Goal: Task Accomplishment & Management: Complete application form

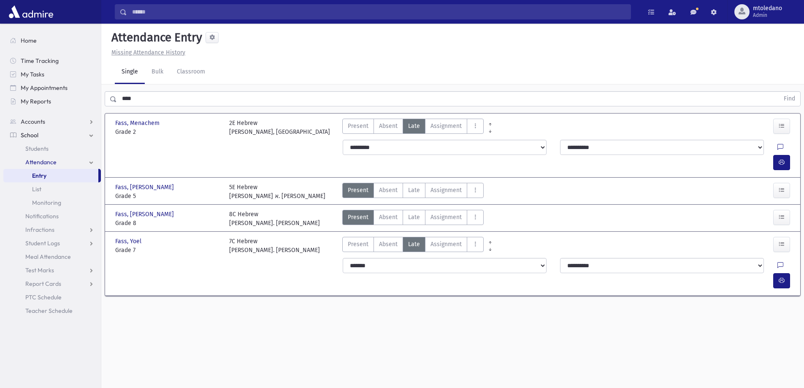
drag, startPoint x: 142, startPoint y: 95, endPoint x: -8, endPoint y: 92, distance: 150.7
click at [0, 92] on html "Search Results All Accounts Students" at bounding box center [402, 194] width 804 height 388
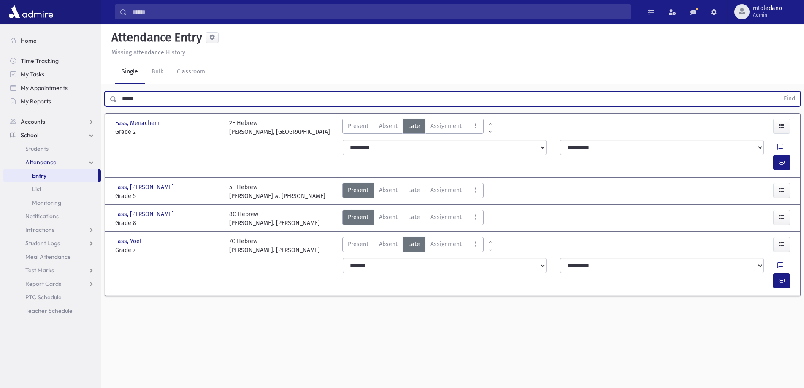
click at [779, 92] on button "Find" at bounding box center [790, 99] width 22 height 14
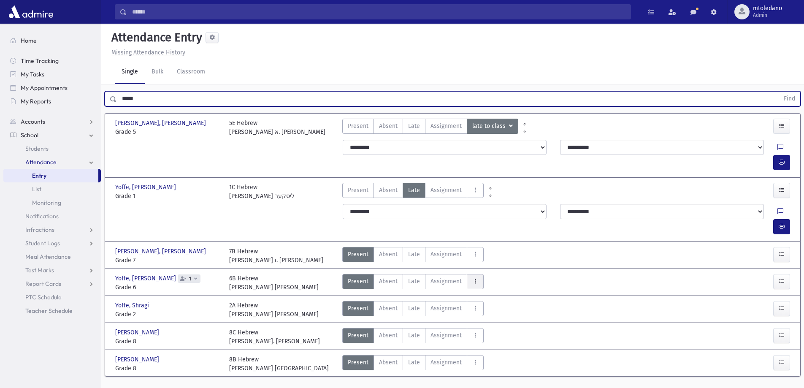
click at [470, 274] on button "AttTypes" at bounding box center [475, 281] width 17 height 15
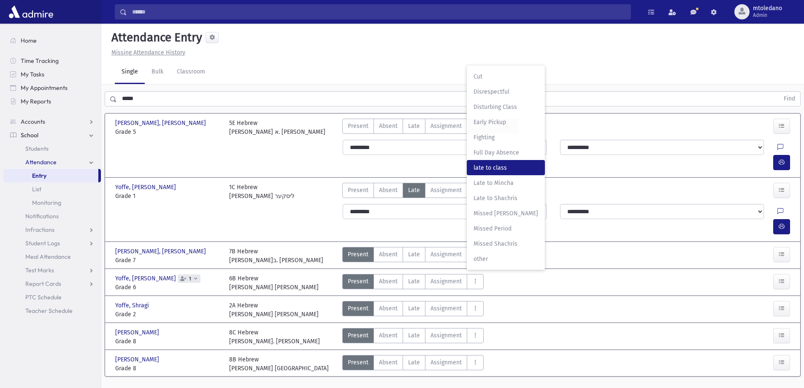
click at [502, 163] on span "late to class" at bounding box center [506, 167] width 65 height 9
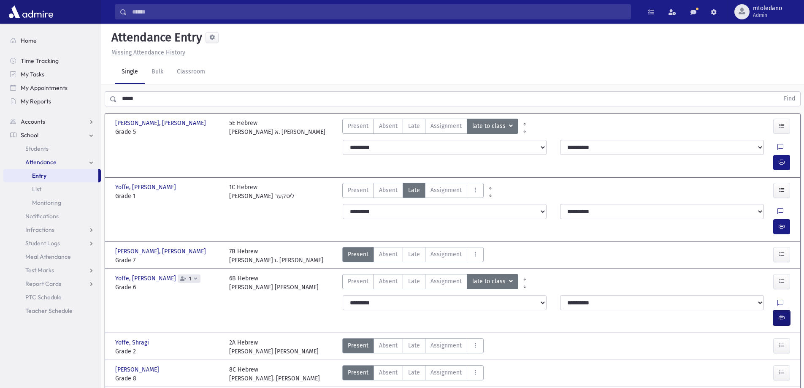
click at [775, 310] on button "button" at bounding box center [781, 317] width 17 height 15
drag, startPoint x: 141, startPoint y: 103, endPoint x: 22, endPoint y: 84, distance: 120.5
click at [29, 86] on div "Search Results All Accounts" at bounding box center [402, 222] width 804 height 444
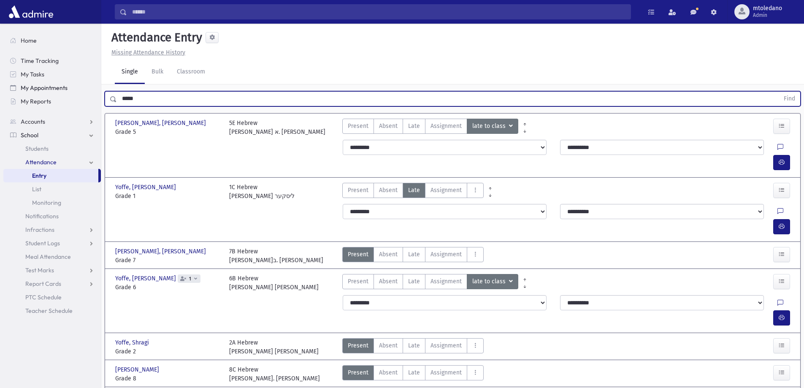
click at [779, 92] on button "Find" at bounding box center [790, 99] width 22 height 14
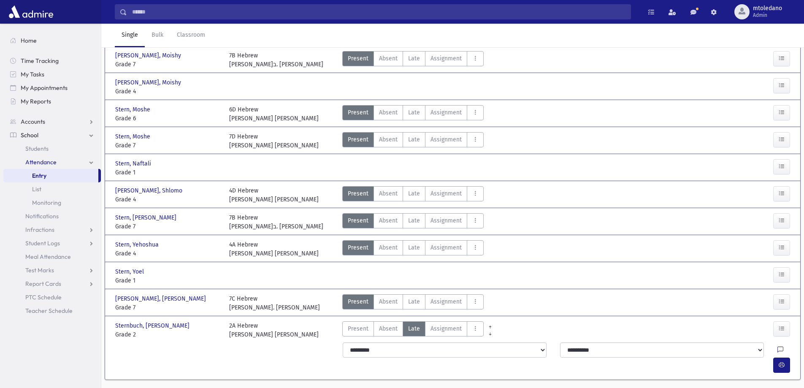
scroll to position [102, 0]
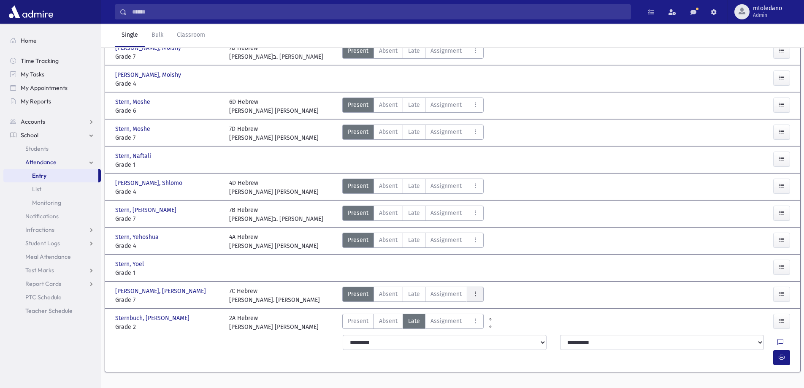
click at [478, 291] on button "AttTypes" at bounding box center [475, 294] width 17 height 15
click at [485, 179] on span "late to class" at bounding box center [506, 180] width 65 height 9
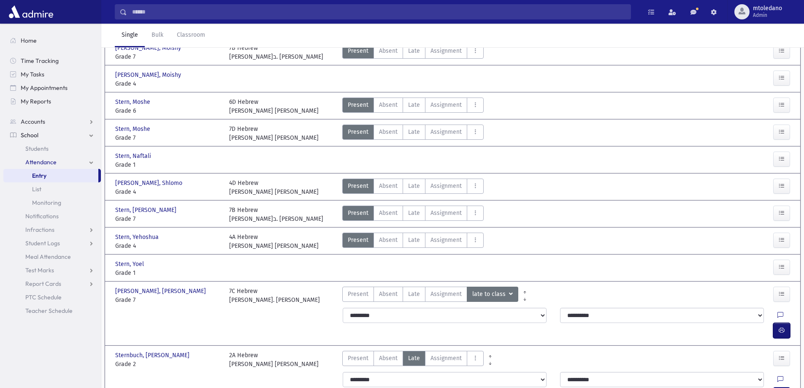
click at [780, 327] on icon "button" at bounding box center [782, 330] width 6 height 7
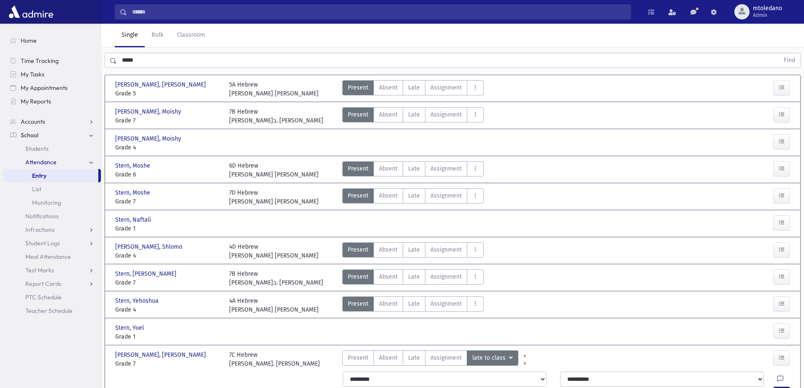
scroll to position [0, 0]
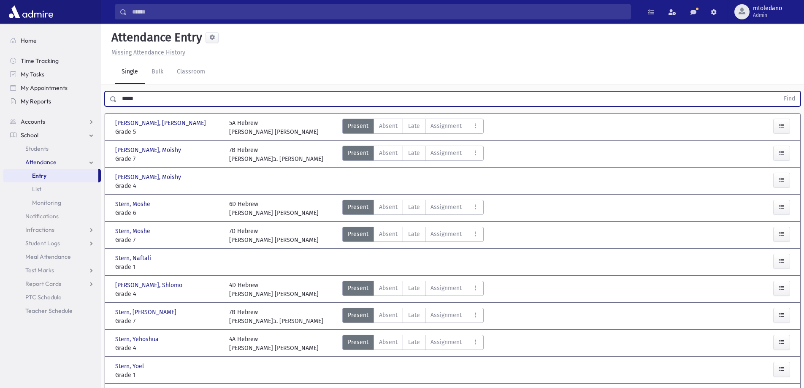
drag, startPoint x: 83, startPoint y: 98, endPoint x: 49, endPoint y: 97, distance: 34.2
click at [49, 97] on div "Search Results All Accounts" at bounding box center [402, 271] width 804 height 542
click at [779, 92] on button "Find" at bounding box center [790, 99] width 22 height 14
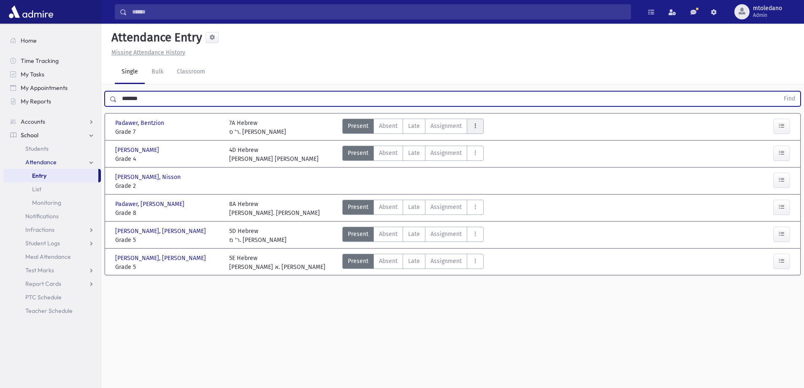
click at [480, 129] on button "AttTypes" at bounding box center [475, 126] width 17 height 15
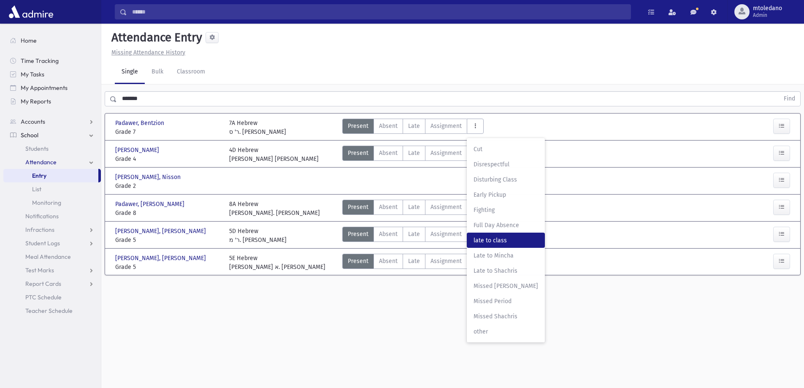
click at [493, 236] on span "late to class" at bounding box center [506, 240] width 65 height 9
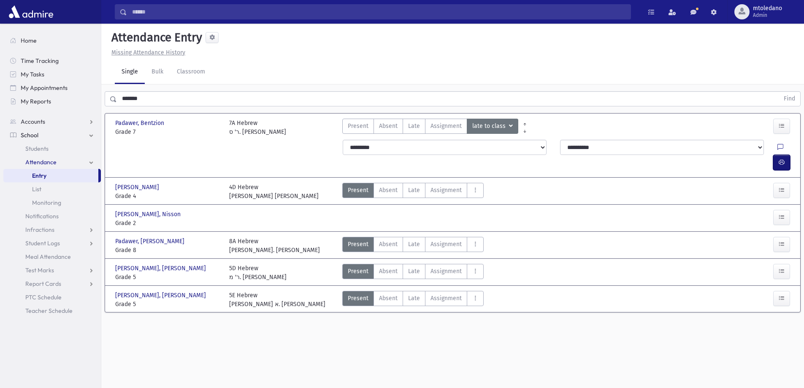
click at [778, 155] on button "button" at bounding box center [781, 162] width 17 height 15
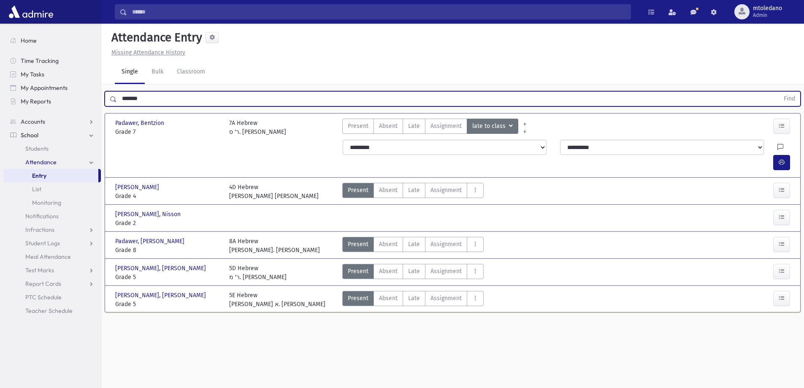
drag, startPoint x: 152, startPoint y: 99, endPoint x: -8, endPoint y: 97, distance: 160.8
click at [0, 97] on html "Search Results All Accounts Students" at bounding box center [402, 194] width 804 height 388
click at [779, 92] on button "Find" at bounding box center [790, 99] width 22 height 14
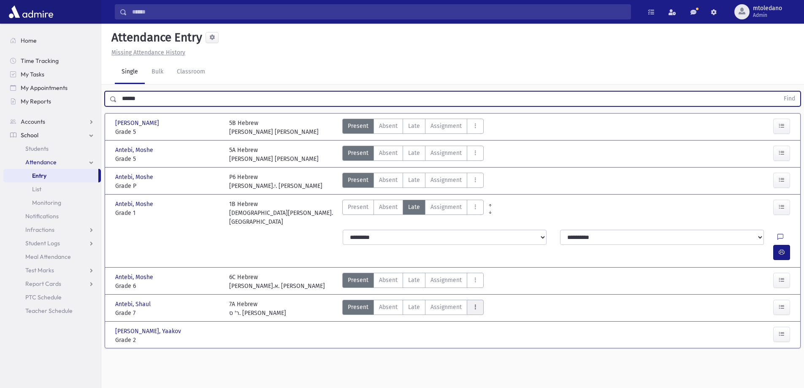
click at [474, 304] on icon "AttTypes" at bounding box center [475, 307] width 6 height 7
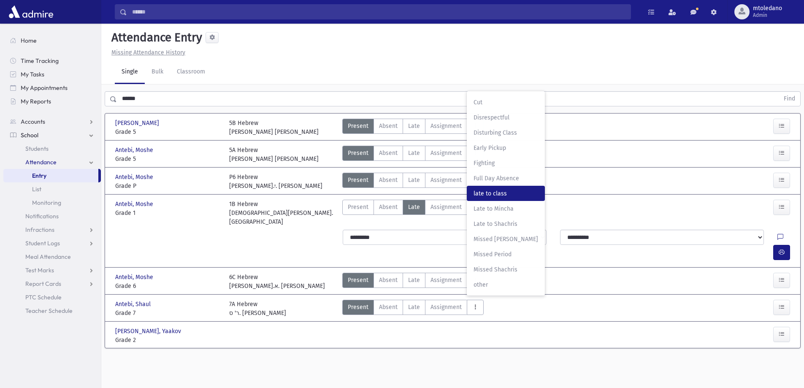
click at [501, 186] on class"] "late to class late to class" at bounding box center [506, 193] width 78 height 15
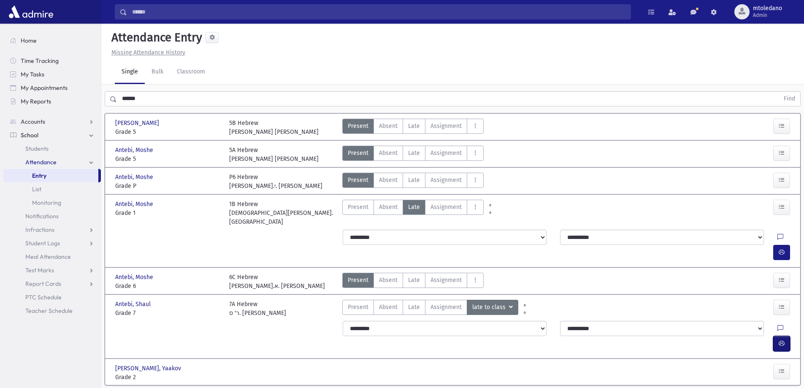
click at [780, 336] on button "button" at bounding box center [781, 343] width 17 height 15
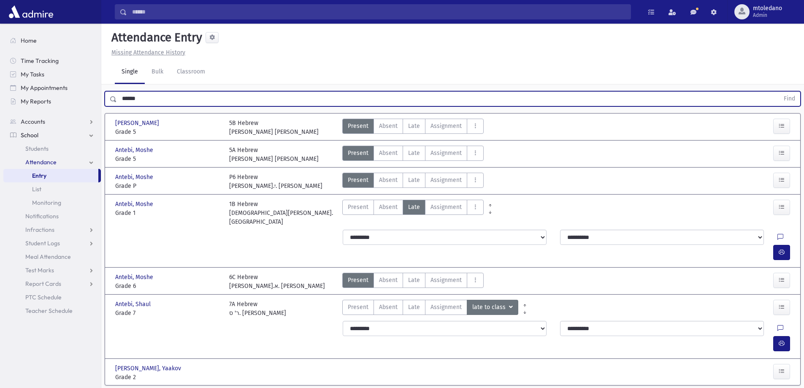
drag, startPoint x: 99, startPoint y: 97, endPoint x: 1, endPoint y: 89, distance: 98.2
click at [9, 93] on div "Search Results All Accounts" at bounding box center [402, 208] width 804 height 416
click at [779, 92] on button "Find" at bounding box center [790, 99] width 22 height 14
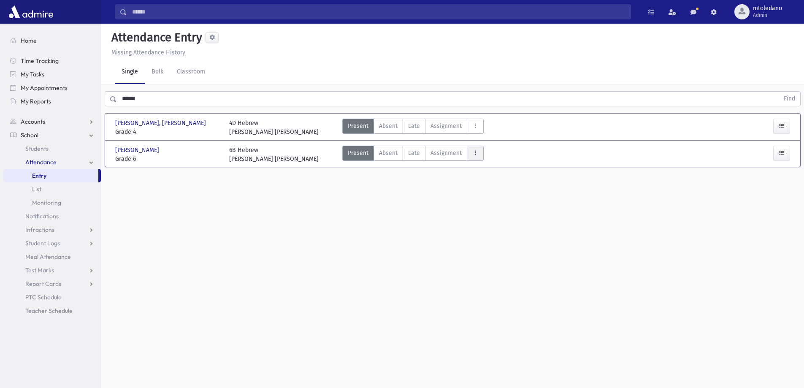
click at [473, 155] on icon "AttTypes" at bounding box center [475, 152] width 6 height 7
click at [481, 270] on span "late to class" at bounding box center [506, 267] width 65 height 9
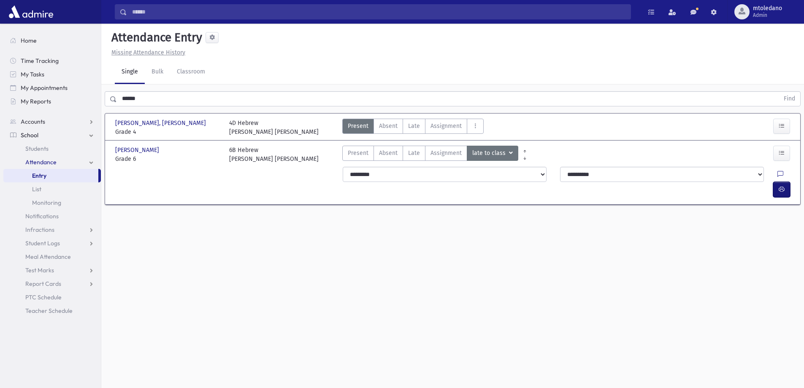
click at [782, 186] on icon "button" at bounding box center [782, 189] width 6 height 7
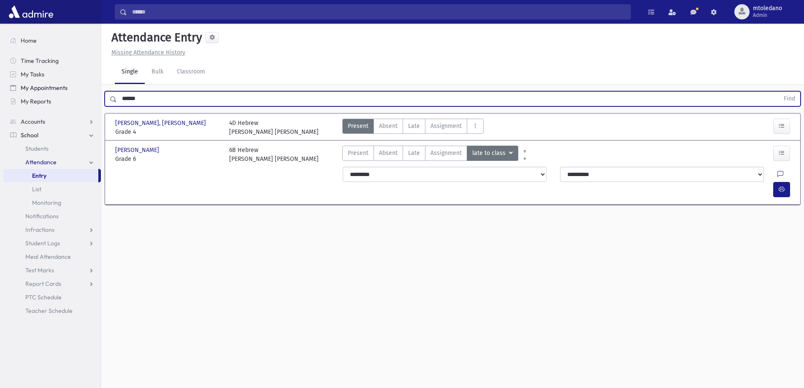
drag, startPoint x: 168, startPoint y: 92, endPoint x: 76, endPoint y: 87, distance: 92.2
click at [81, 87] on div "Search Results All Accounts" at bounding box center [402, 203] width 804 height 407
type input "*****"
click at [779, 92] on button "Find" at bounding box center [790, 99] width 22 height 14
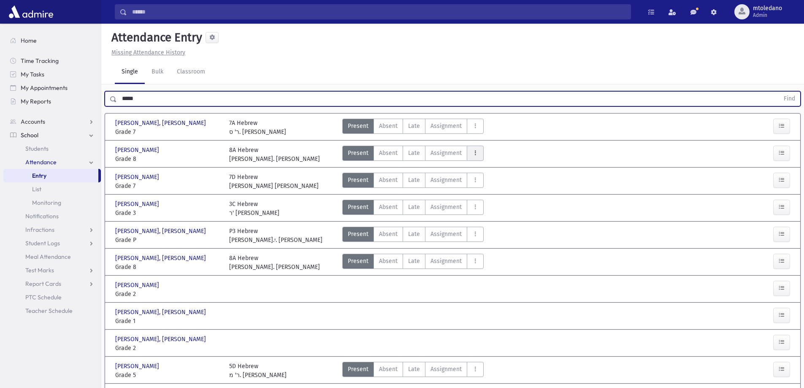
click at [470, 148] on button "AttTypes" at bounding box center [475, 153] width 17 height 15
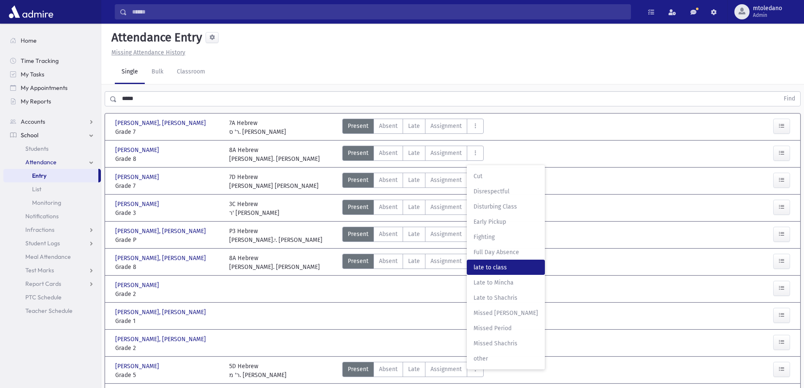
click at [516, 266] on span "late to class" at bounding box center [506, 267] width 65 height 9
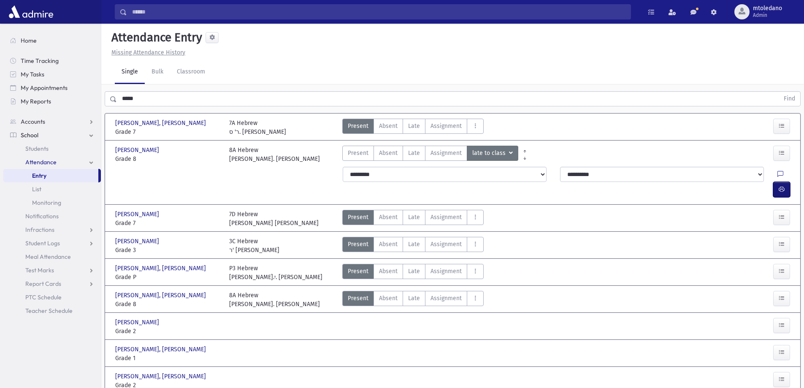
click at [779, 186] on icon "button" at bounding box center [782, 189] width 6 height 7
click at [369, 155] on label "Present P" at bounding box center [358, 153] width 32 height 15
